Goal: Navigation & Orientation: Find specific page/section

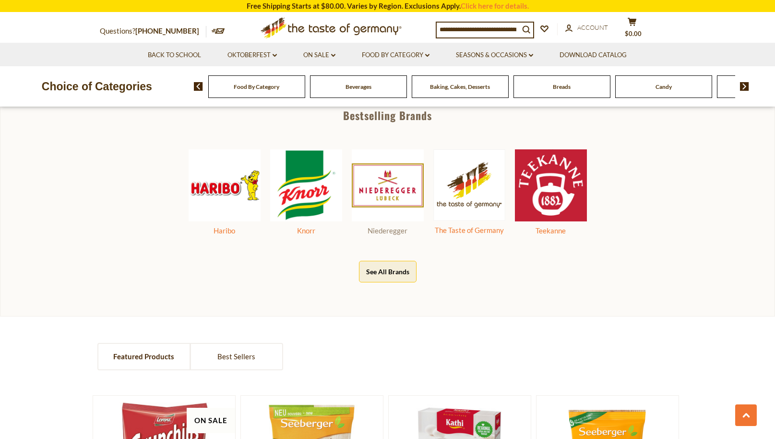
scroll to position [516, 0]
click at [398, 189] on img at bounding box center [388, 185] width 72 height 72
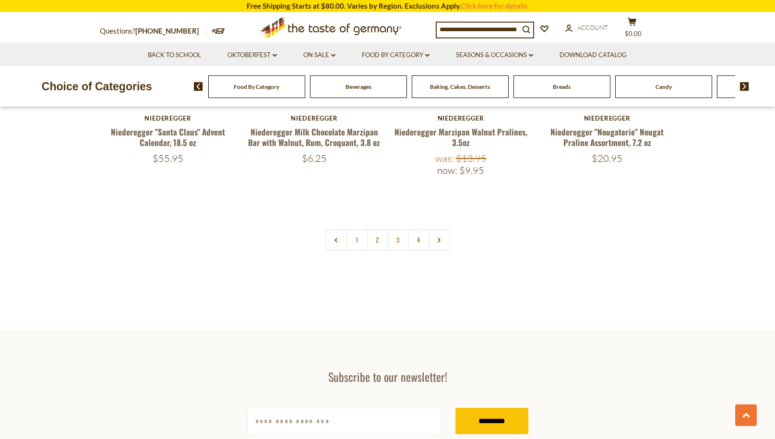
scroll to position [2110, 0]
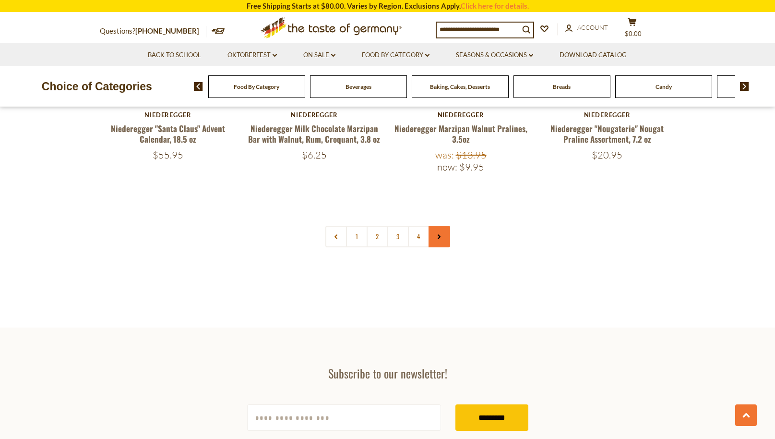
click at [439, 234] on use at bounding box center [439, 236] width 3 height 5
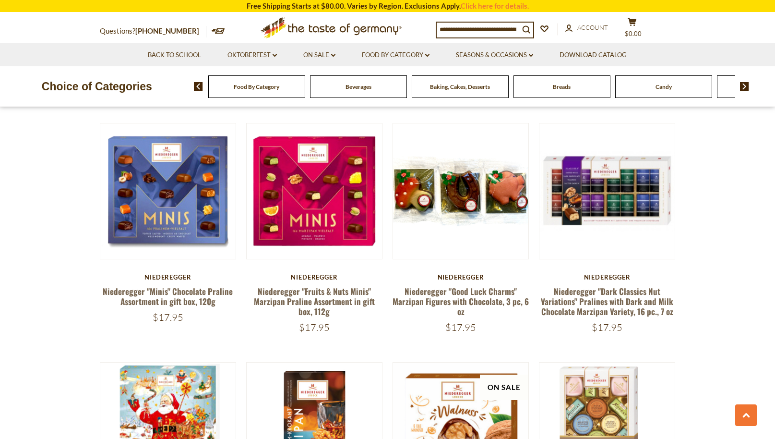
scroll to position [2027, 0]
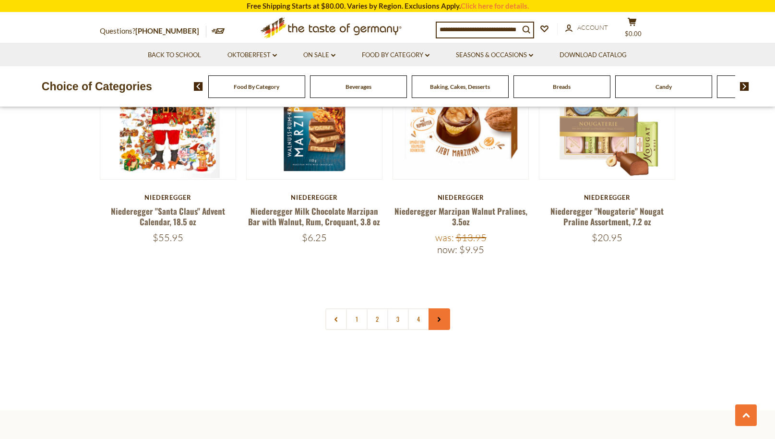
click at [440, 317] on use at bounding box center [439, 319] width 3 height 5
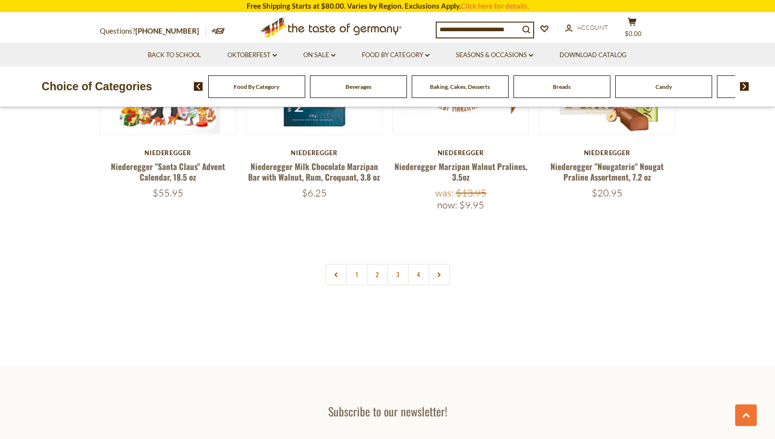
scroll to position [2065, 0]
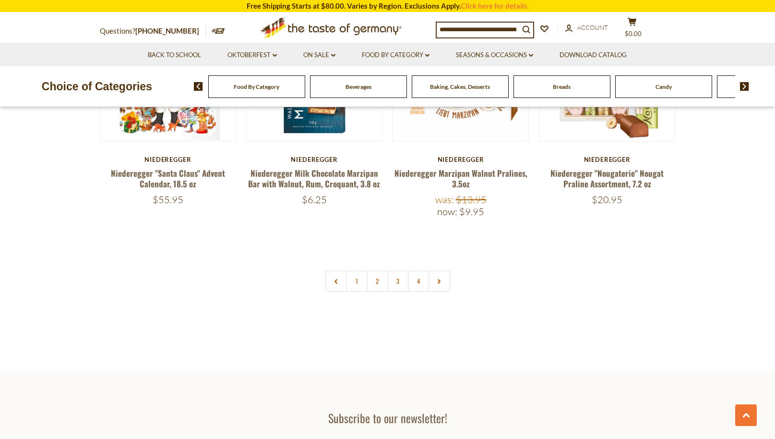
click at [375, 270] on link "2" at bounding box center [378, 281] width 22 height 22
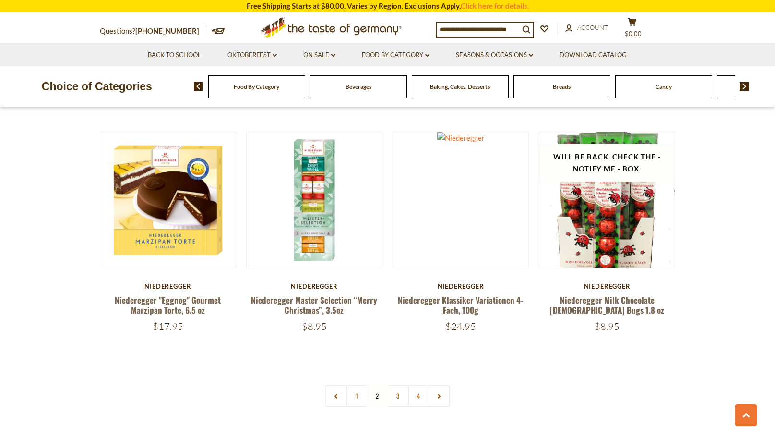
scroll to position [2065, 0]
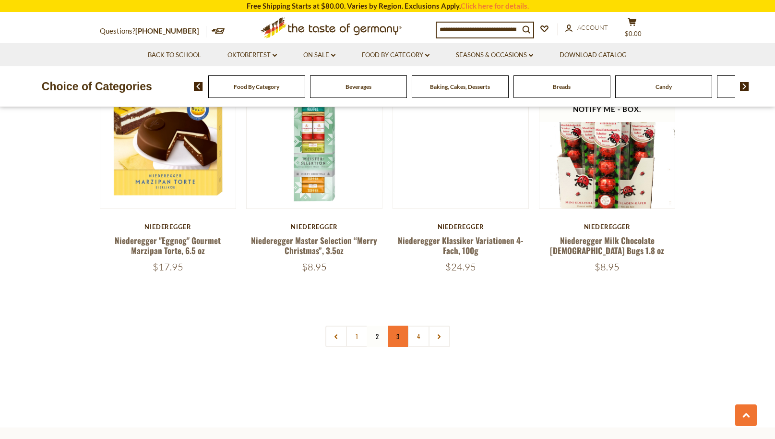
click at [398, 326] on link "3" at bounding box center [398, 337] width 22 height 22
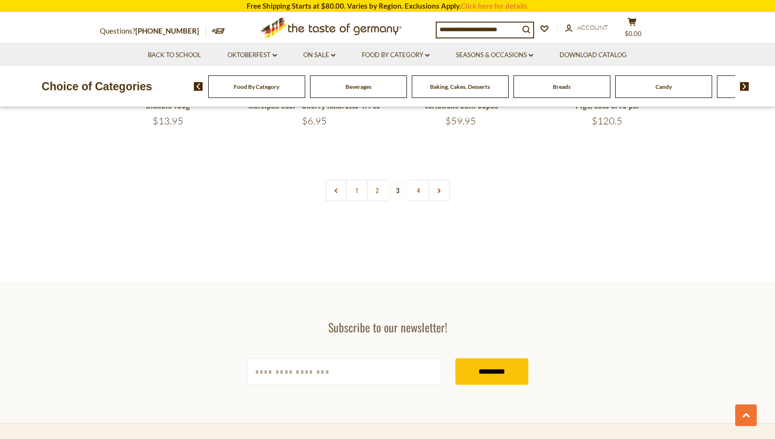
scroll to position [2185, 0]
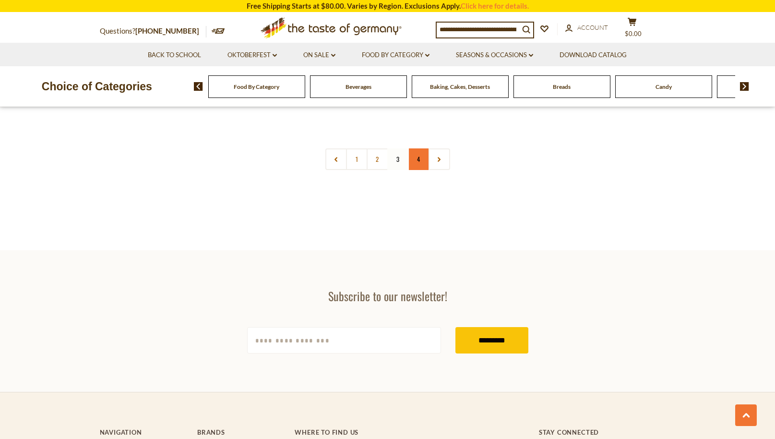
click at [420, 158] on link "4" at bounding box center [419, 159] width 22 height 22
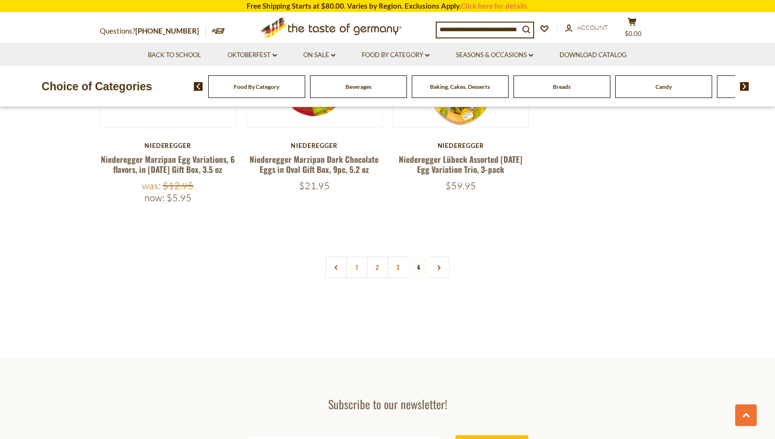
scroll to position [453, 0]
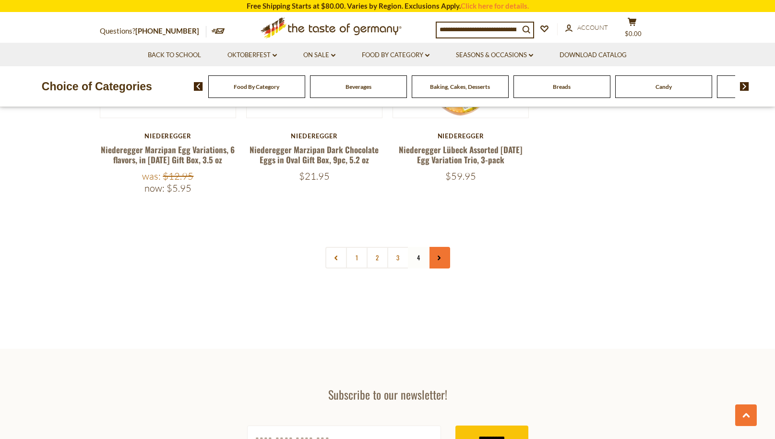
click at [442, 257] on link at bounding box center [440, 258] width 22 height 22
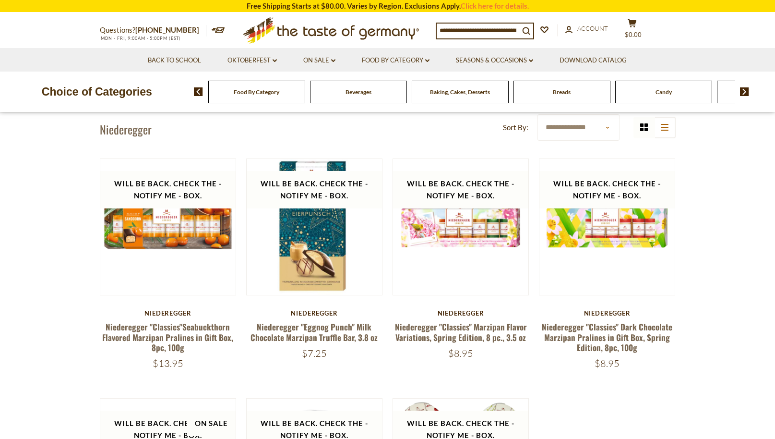
scroll to position [0, 0]
